Goal: Information Seeking & Learning: Find specific fact

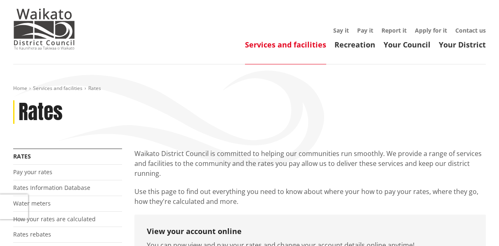
scroll to position [83, 0]
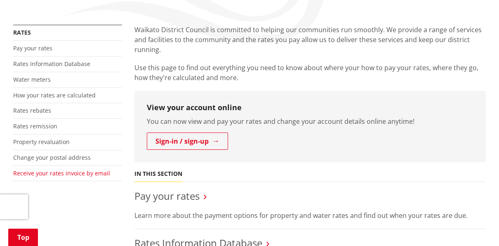
scroll to position [165, 0]
click at [58, 65] on link "Rates Information Database" at bounding box center [51, 64] width 77 height 8
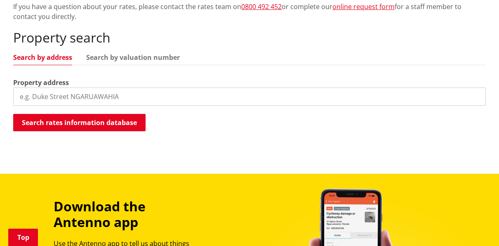
scroll to position [248, 0]
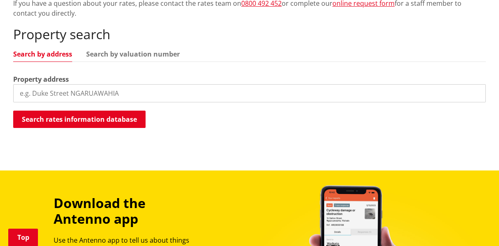
click at [55, 96] on input "search" at bounding box center [249, 93] width 473 height 18
type input "[GEOGRAPHIC_DATA][PERSON_NAME]"
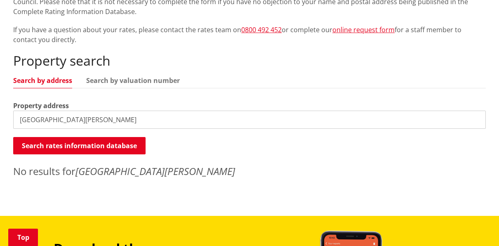
scroll to position [224, 0]
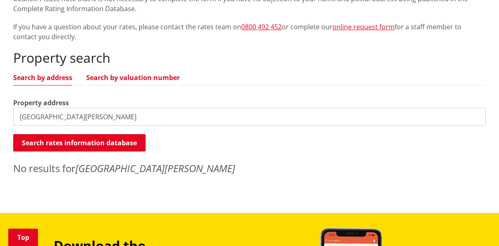
click at [139, 78] on link "Search by valuation number" at bounding box center [133, 77] width 94 height 7
click at [55, 76] on link "Search by address" at bounding box center [42, 77] width 59 height 7
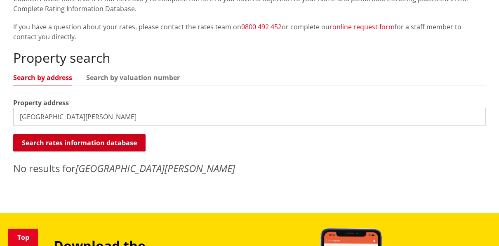
click at [73, 141] on button "Search rates information database" at bounding box center [79, 142] width 132 height 17
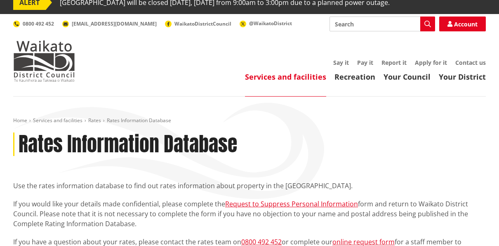
scroll to position [0, 0]
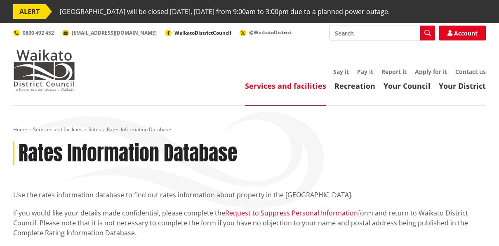
click at [176, 33] on span "WaikatoDistrictCouncil" at bounding box center [203, 32] width 57 height 7
